Goal: Information Seeking & Learning: Learn about a topic

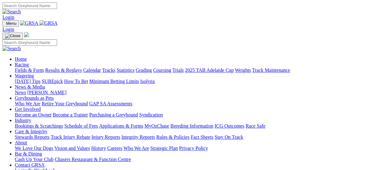
click at [65, 67] on link "Results & Replays" at bounding box center [63, 69] width 37 height 5
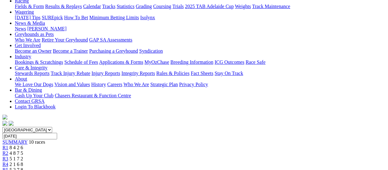
scroll to position [62, 0]
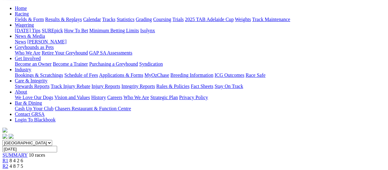
click at [8, 163] on span "R2" at bounding box center [5, 165] width 6 height 5
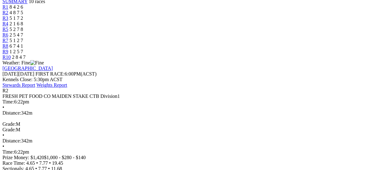
scroll to position [216, 0]
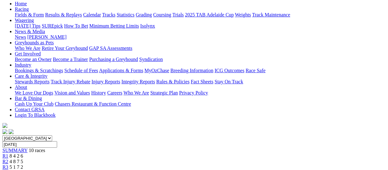
scroll to position [62, 0]
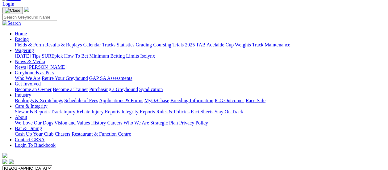
scroll to position [31, 0]
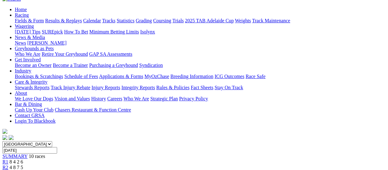
scroll to position [31, 0]
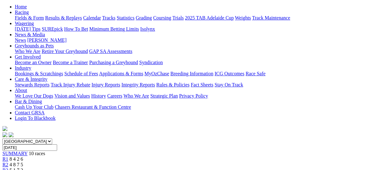
scroll to position [31, 0]
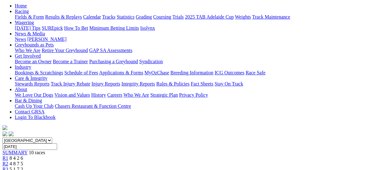
scroll to position [62, 0]
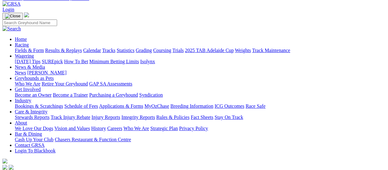
scroll to position [31, 0]
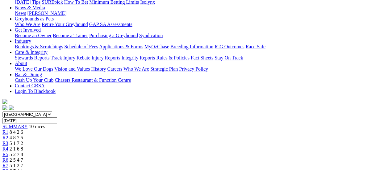
scroll to position [93, 0]
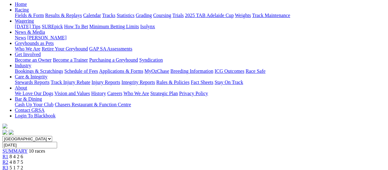
scroll to position [124, 0]
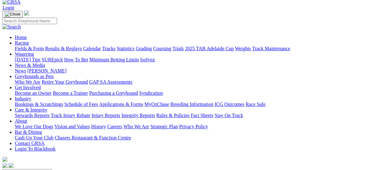
scroll to position [31, 0]
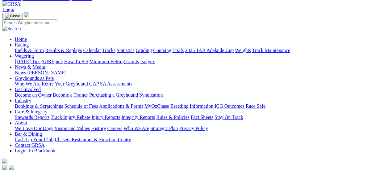
click at [30, 48] on link "Fields & Form" at bounding box center [29, 50] width 29 height 5
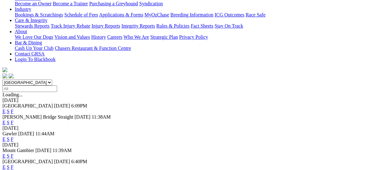
scroll to position [124, 0]
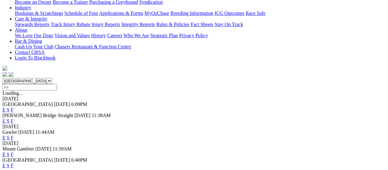
click at [14, 163] on link "F" at bounding box center [12, 165] width 3 height 5
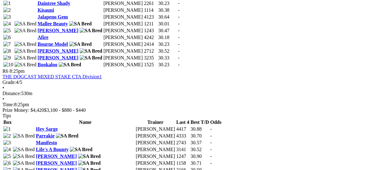
scroll to position [773, 0]
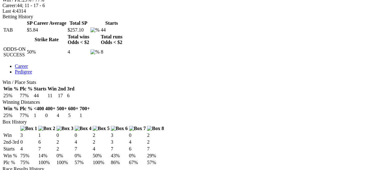
scroll to position [216, 0]
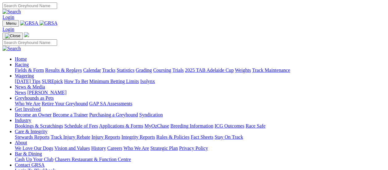
click at [20, 67] on link "Fields & Form" at bounding box center [29, 69] width 29 height 5
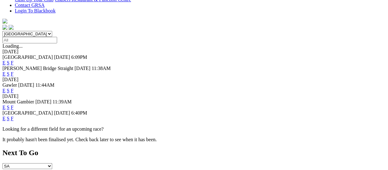
scroll to position [185, 0]
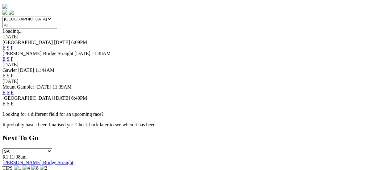
click at [14, 101] on link "F" at bounding box center [12, 103] width 3 height 5
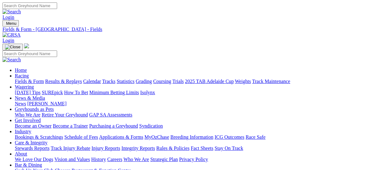
click at [18, 78] on link "Fields & Form" at bounding box center [29, 80] width 29 height 5
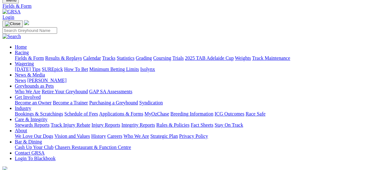
scroll to position [62, 0]
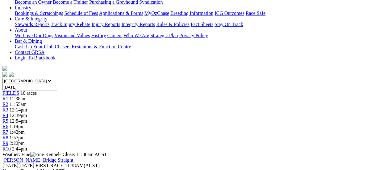
scroll to position [31, 0]
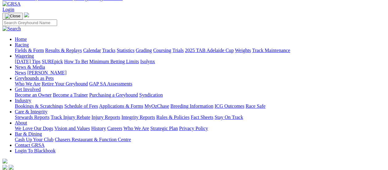
click at [16, 48] on link "Fields & Form" at bounding box center [29, 50] width 29 height 5
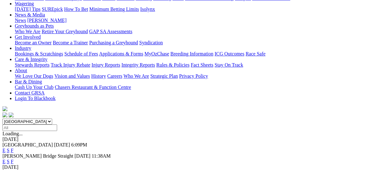
scroll to position [93, 0]
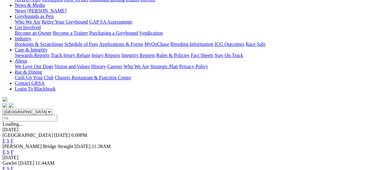
click at [14, 166] on link "F" at bounding box center [12, 168] width 3 height 5
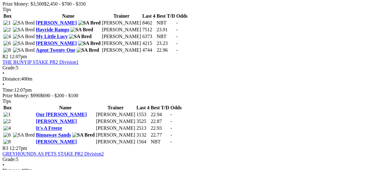
scroll to position [247, 0]
